Goal: Obtain resource: Download file/media

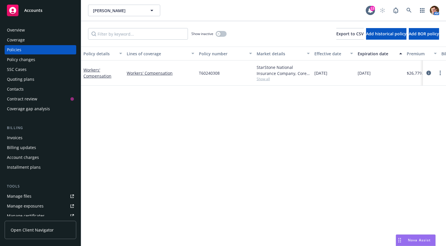
click at [27, 68] on div "SSC Cases" at bounding box center [40, 69] width 67 height 9
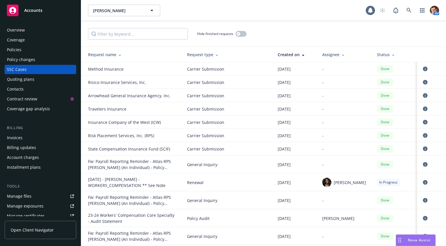
click at [47, 62] on div "Policy changes" at bounding box center [40, 59] width 67 height 9
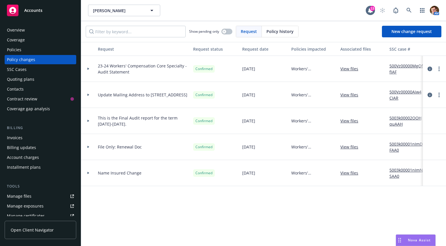
click at [21, 80] on div "Quoting plans" at bounding box center [20, 79] width 27 height 9
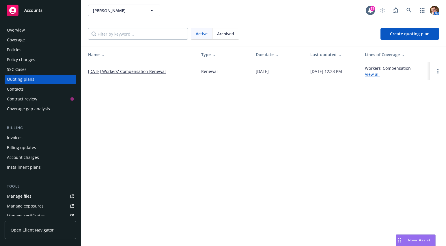
click at [112, 70] on link "[DATE] Workers' Compensation Renewal" at bounding box center [127, 71] width 78 height 6
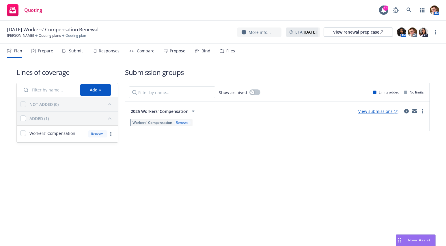
click at [48, 54] on div "Prepare" at bounding box center [42, 51] width 22 height 14
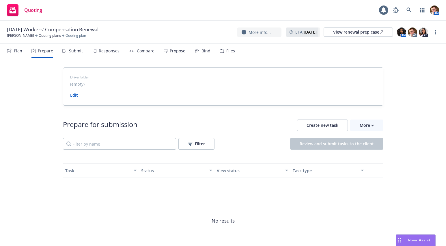
click at [183, 53] on div "Propose" at bounding box center [178, 51] width 16 height 5
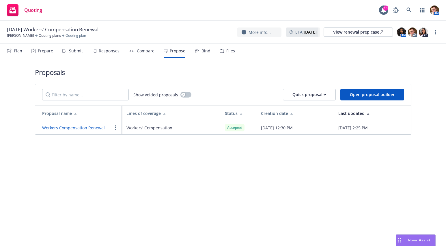
click at [144, 51] on div "Compare" at bounding box center [146, 51] width 18 height 5
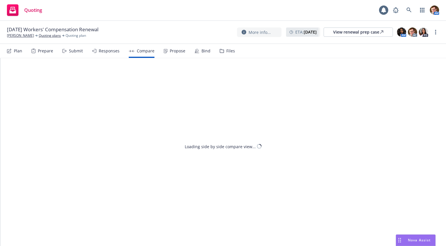
click at [170, 49] on div "Propose" at bounding box center [178, 51] width 16 height 5
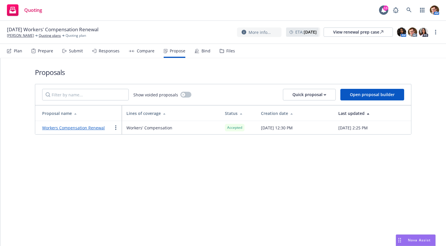
click at [64, 128] on link "Workers Compensation Renewal" at bounding box center [73, 127] width 63 height 5
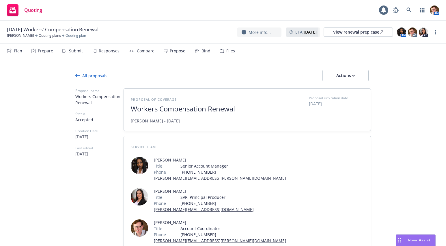
scroll to position [152, 0]
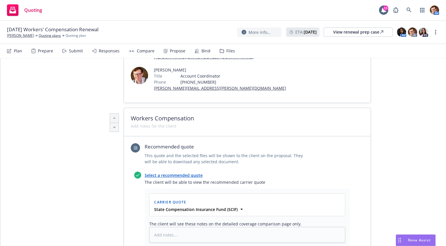
click at [179, 172] on link "Select a recommended quote" at bounding box center [174, 174] width 58 height 5
click at [174, 172] on link "Select a recommended quote" at bounding box center [174, 174] width 58 height 5
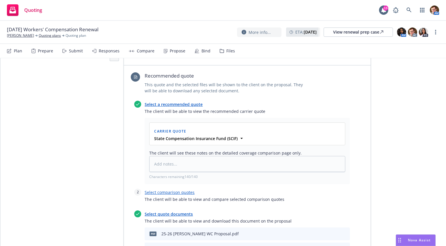
click at [327, 245] on div at bounding box center [336, 248] width 24 height 7
click at [324, 245] on icon "download file" at bounding box center [326, 247] width 4 height 3
type textarea "x"
